Goal: Task Accomplishment & Management: Manage account settings

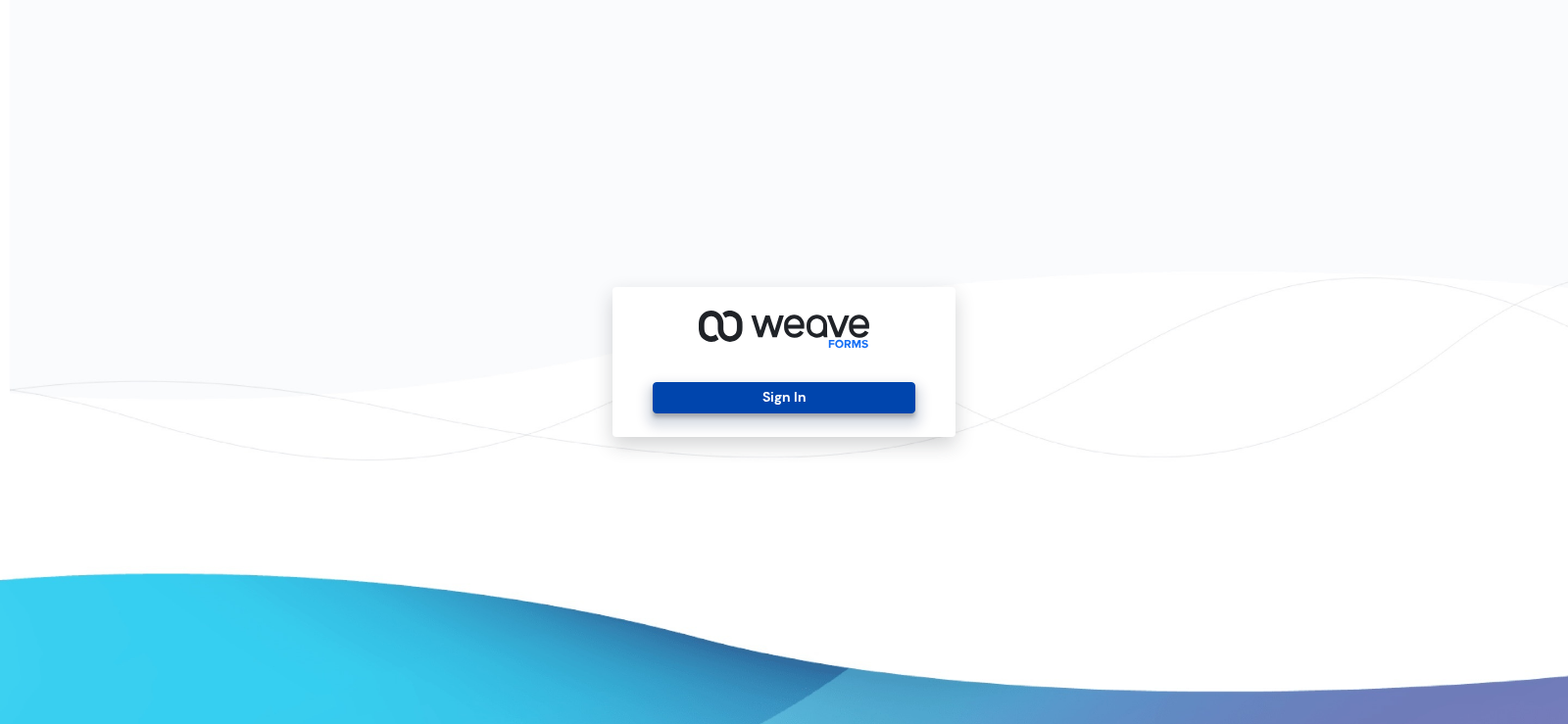
click at [848, 403] on button "Sign In" at bounding box center [784, 398] width 262 height 31
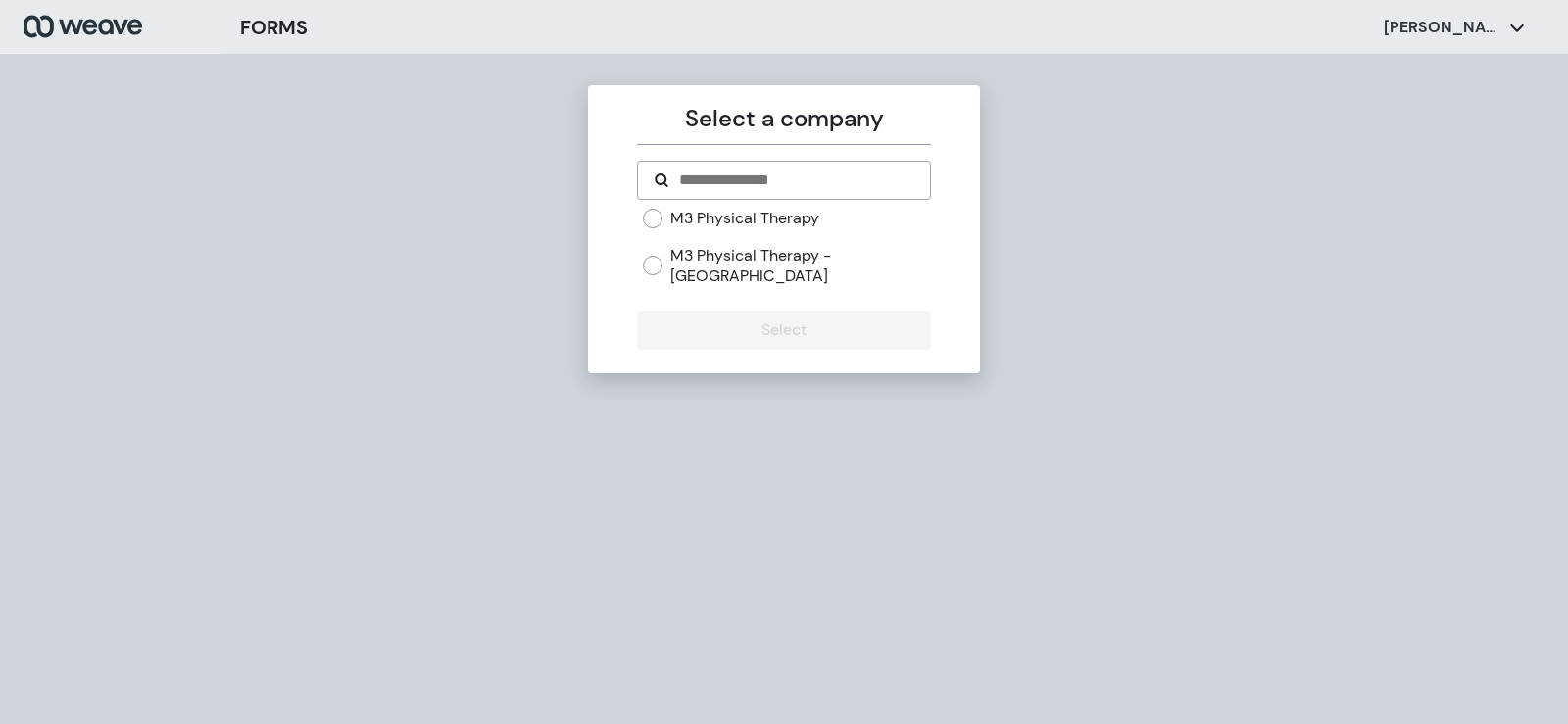
click at [792, 215] on label "M3 Physical Therapy" at bounding box center [745, 218] width 149 height 22
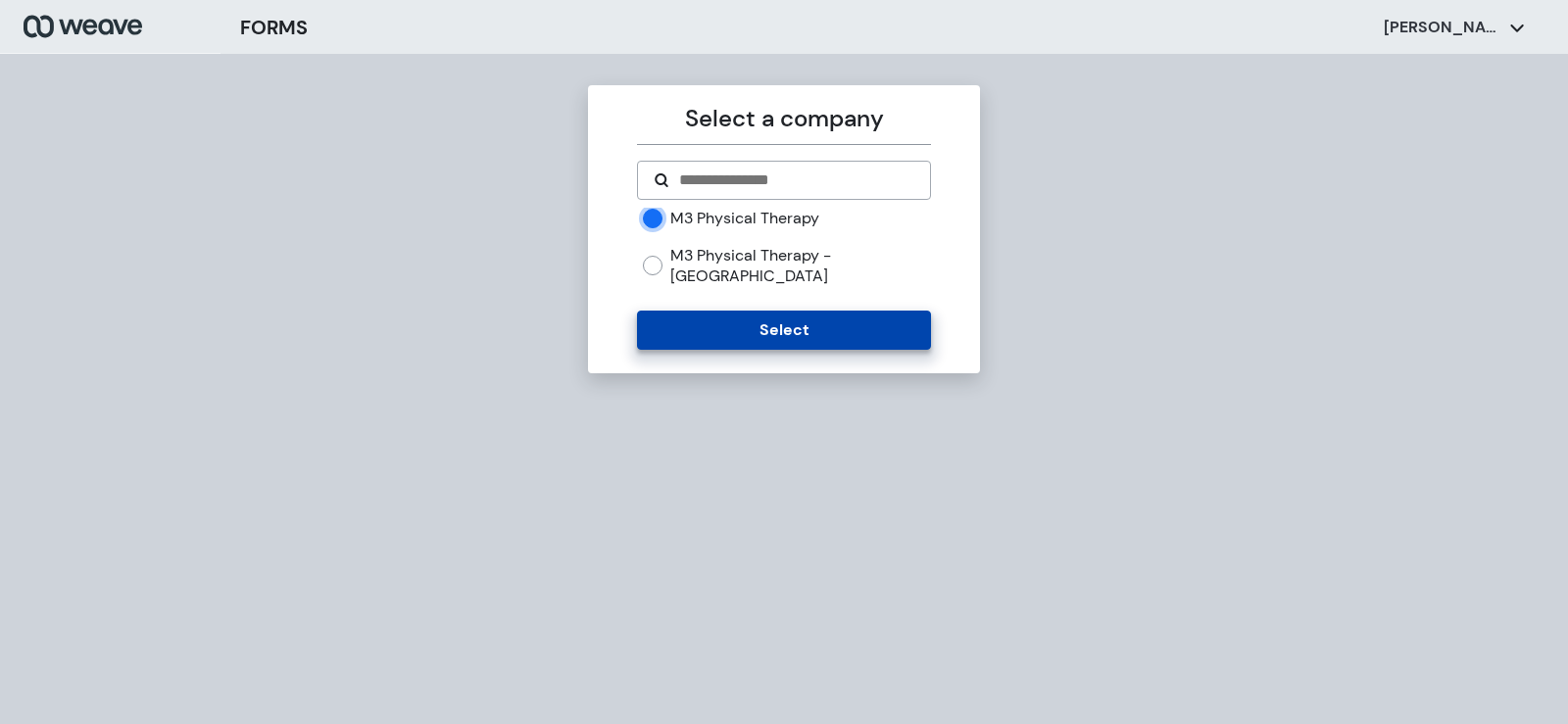
click at [783, 311] on button "Select" at bounding box center [784, 331] width 293 height 39
